Goal: Entertainment & Leisure: Consume media (video, audio)

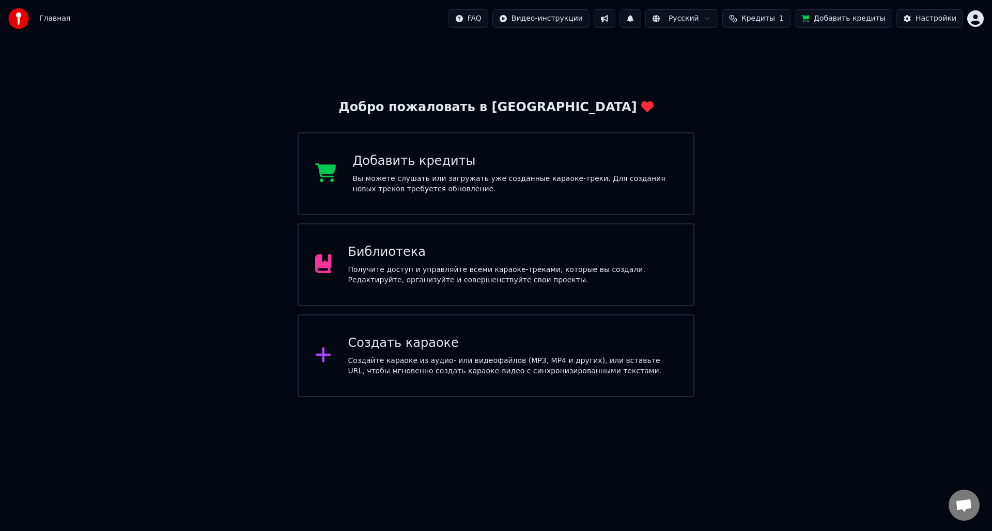
click at [405, 21] on button "Добавить кредиты" at bounding box center [844, 18] width 98 height 19
click at [405, 22] on button "Добавить кредиты" at bounding box center [844, 18] width 98 height 19
click at [405, 56] on div "Добро пожаловать в Youka Добавить кредиты Вы можете слушать или загружать уже с…" at bounding box center [496, 217] width 992 height 360
click at [405, 20] on html "Главная FAQ Видео-инструкции 1 Русский Кредиты 1 Добавить кредиты Настройки Доб…" at bounding box center [496, 198] width 992 height 397
click at [405, 54] on html "Главная FAQ Видео-инструкции 1 Русский Кредиты 1 Добавить кредиты Настройки Доб…" at bounding box center [496, 198] width 992 height 397
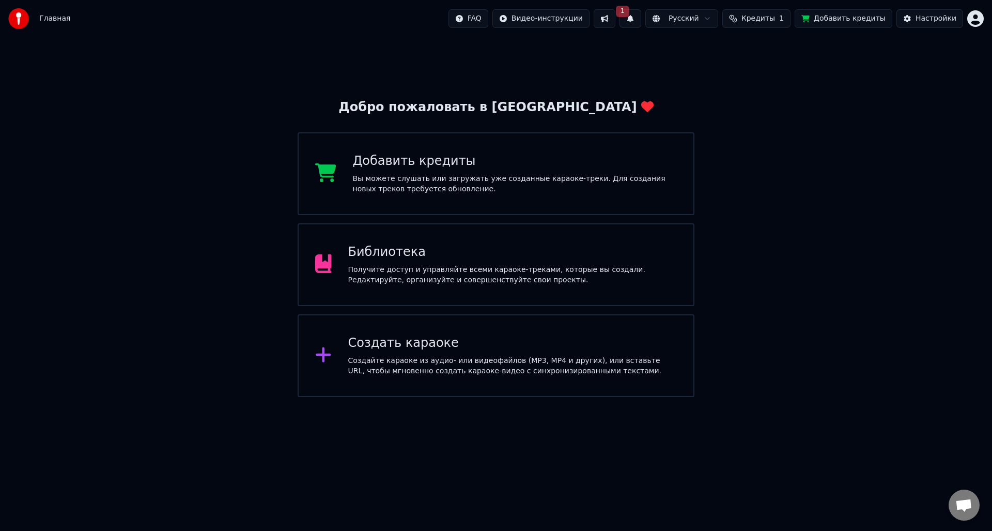
click at [57, 22] on span "Главная" at bounding box center [54, 18] width 31 height 10
click at [86, 30] on div "Главная FAQ Видео-инструкции 1 Русский Кредиты 1 Добавить кредиты Настройки" at bounding box center [496, 18] width 992 height 37
click at [56, 17] on span "Главная" at bounding box center [54, 18] width 31 height 10
click at [405, 262] on div "Библиотека Получите доступ и управляйте всеми караоке-треками, которые вы созда…" at bounding box center [512, 264] width 329 height 41
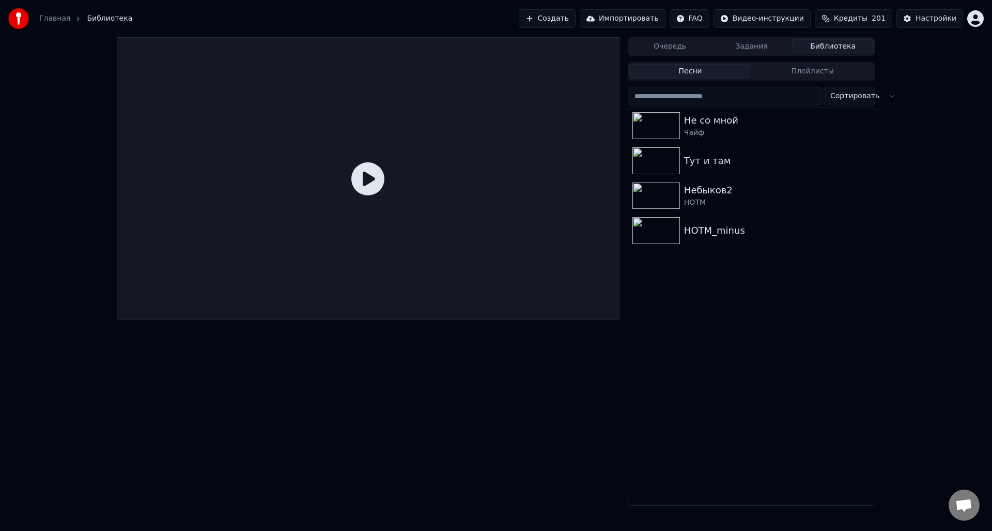
click at [405, 48] on button "Очередь" at bounding box center [671, 46] width 82 height 15
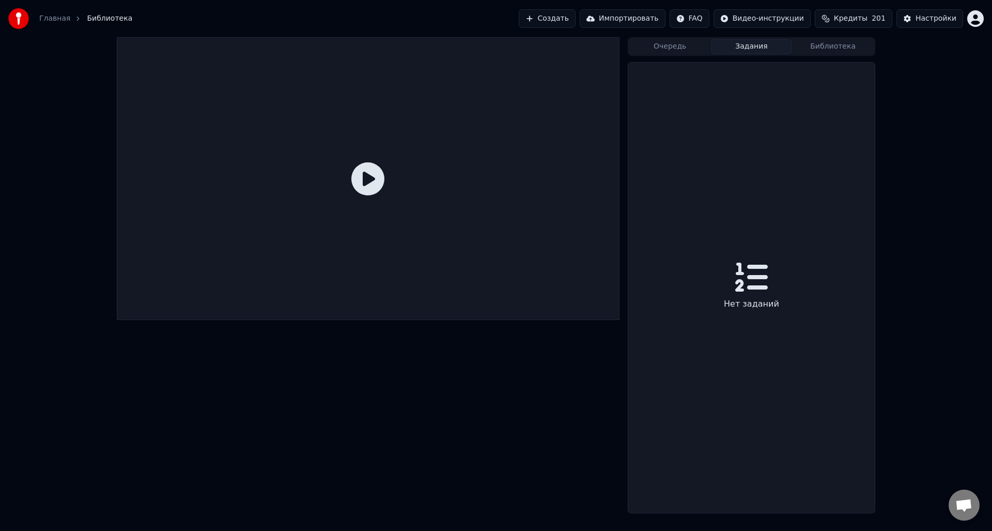
click at [405, 47] on button "Задания" at bounding box center [752, 46] width 82 height 15
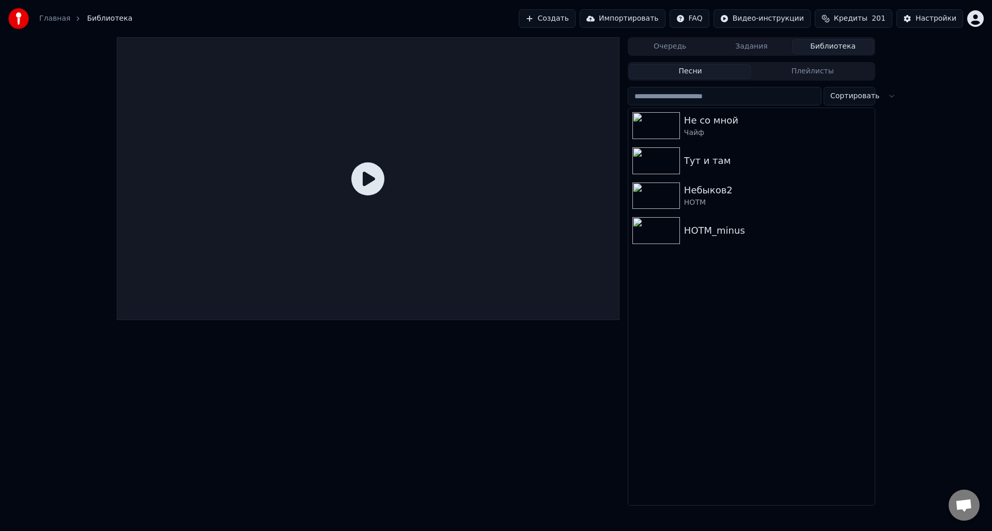
click at [405, 46] on button "Библиотека" at bounding box center [833, 46] width 82 height 15
click at [367, 181] on icon at bounding box center [367, 178] width 33 height 33
click at [376, 178] on icon at bounding box center [367, 178] width 33 height 33
click at [405, 137] on div "Чайф" at bounding box center [772, 133] width 176 height 10
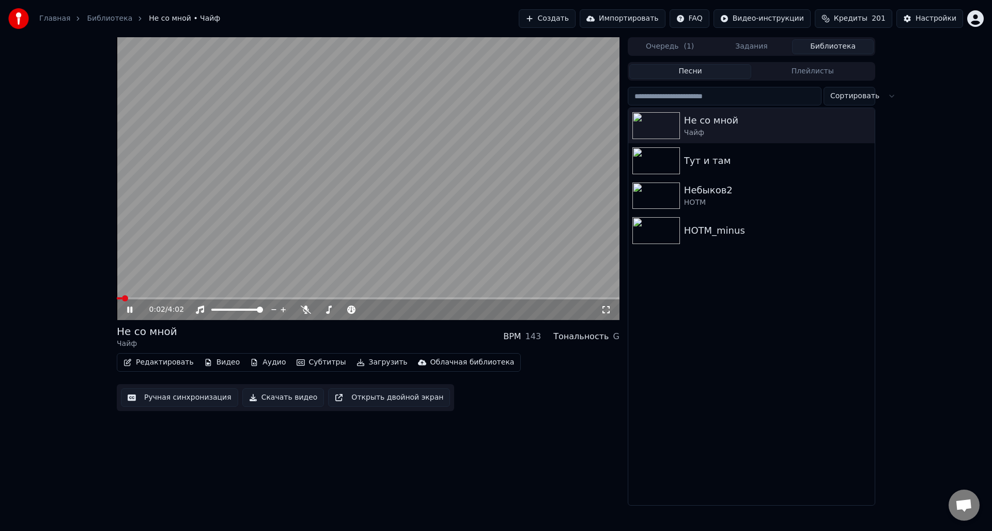
click at [132, 289] on icon at bounding box center [129, 310] width 5 height 6
click at [405, 164] on div "Тут и там" at bounding box center [772, 161] width 176 height 14
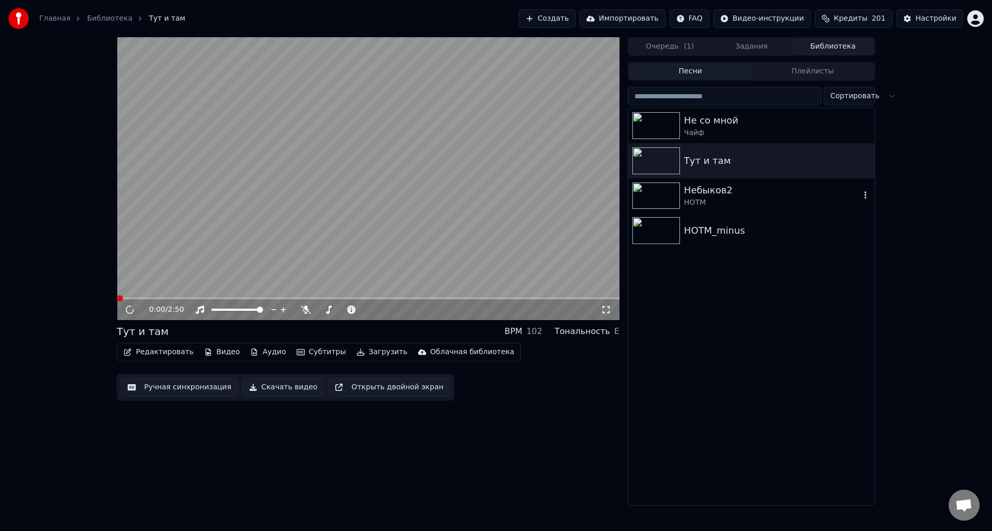
click at [405, 192] on div "Небыков2" at bounding box center [772, 190] width 176 height 14
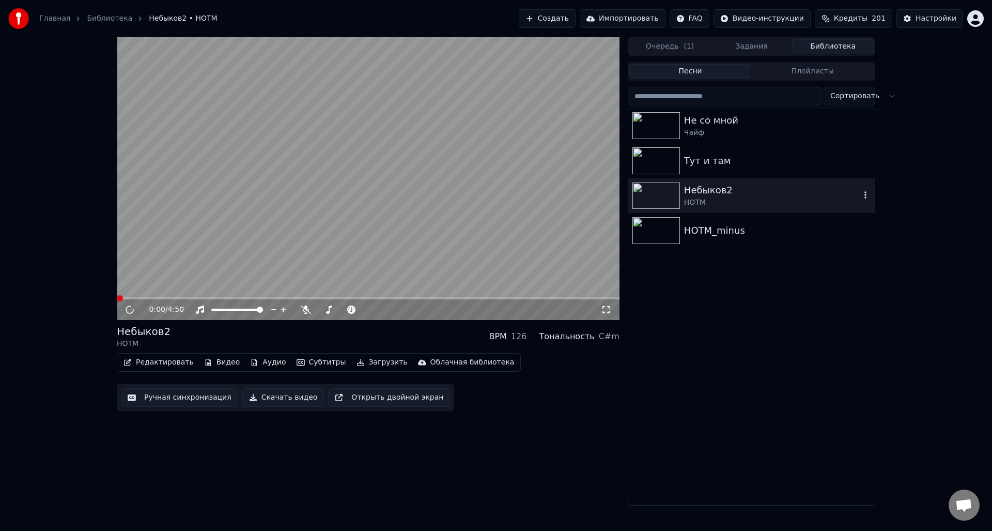
click at [405, 231] on div "HOTM_minus" at bounding box center [777, 230] width 187 height 14
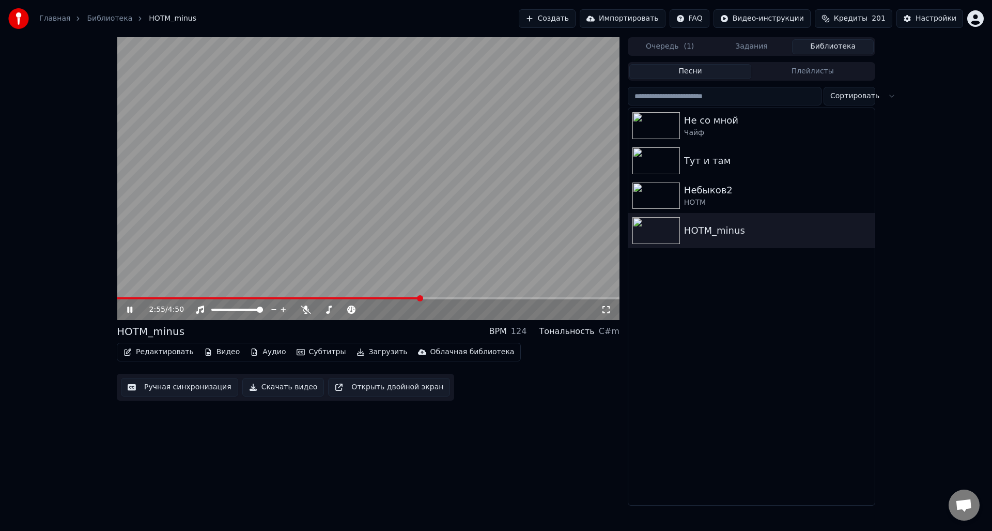
click at [129, 289] on icon at bounding box center [129, 310] width 5 height 6
